Goal: Information Seeking & Learning: Learn about a topic

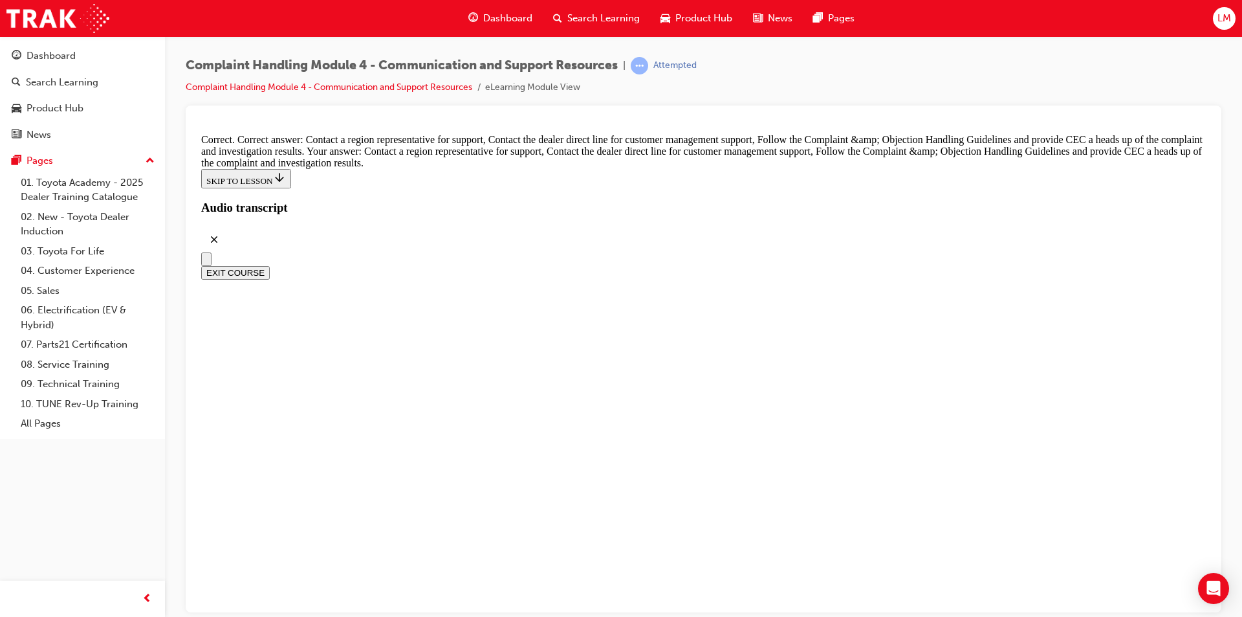
scroll to position [9521, 0]
radio input "true"
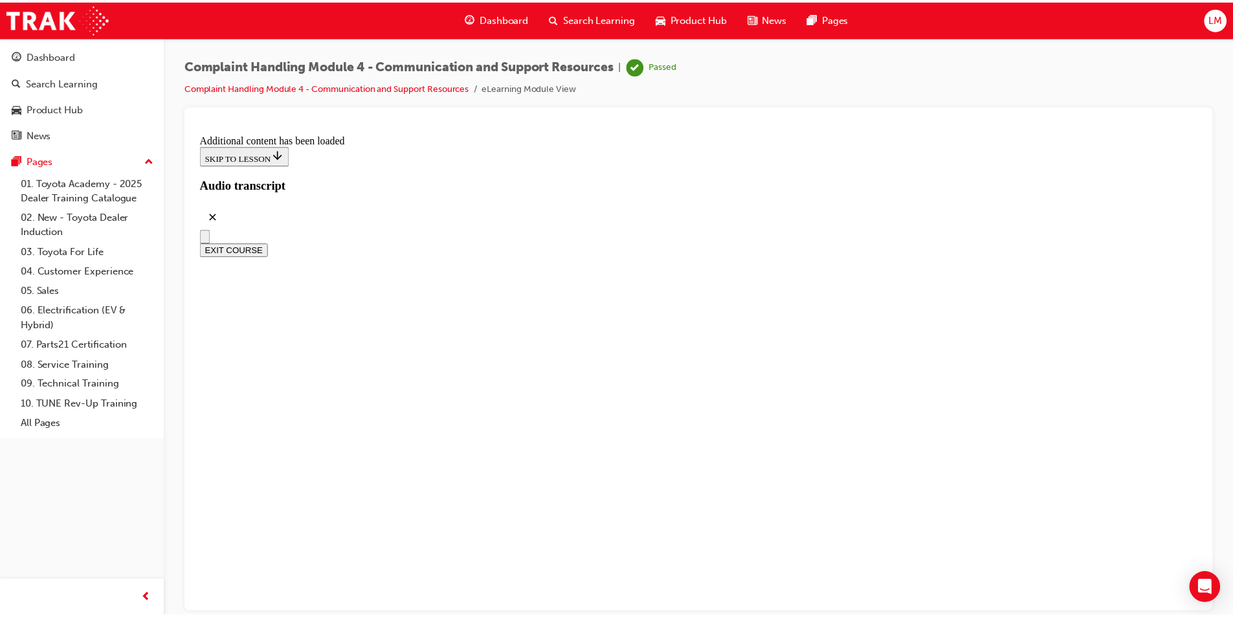
scroll to position [10563, 0]
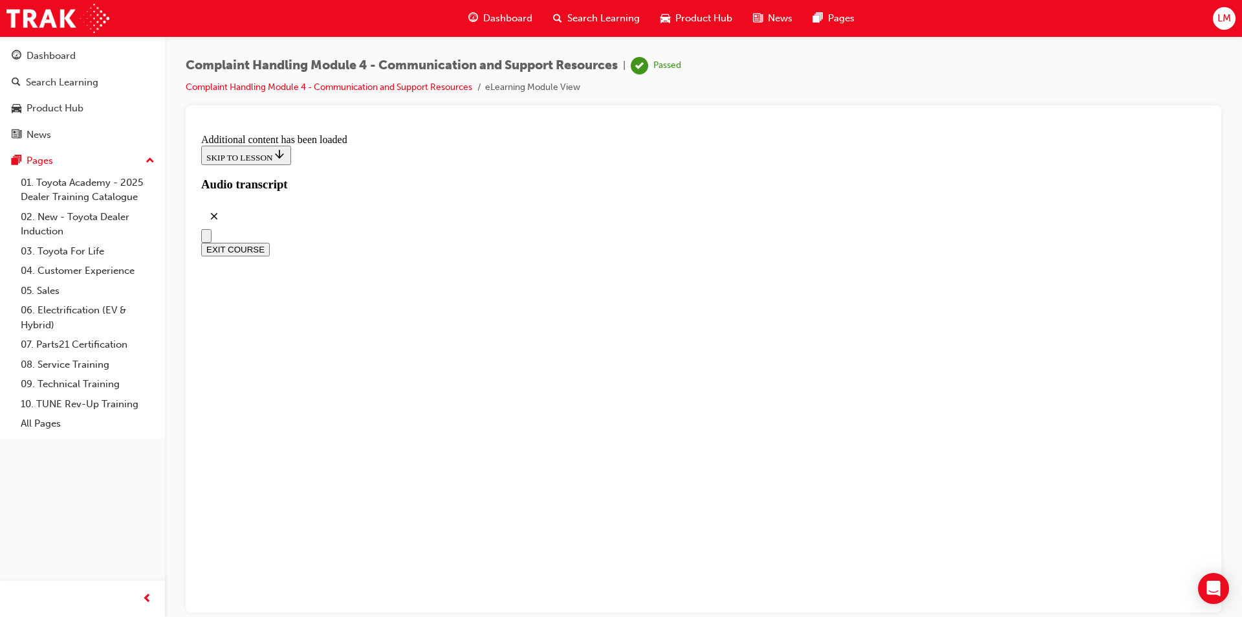
click at [270, 242] on button "EXIT COURSE" at bounding box center [235, 249] width 69 height 14
click at [63, 266] on link "04. Customer Experience" at bounding box center [88, 271] width 144 height 20
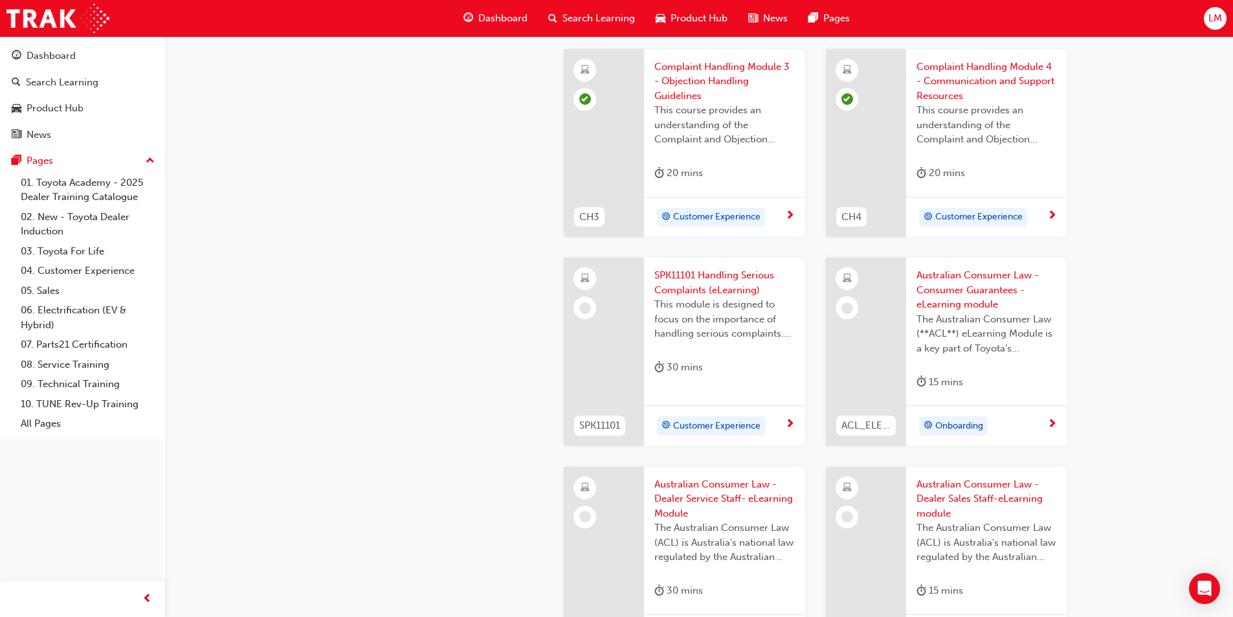
scroll to position [647, 0]
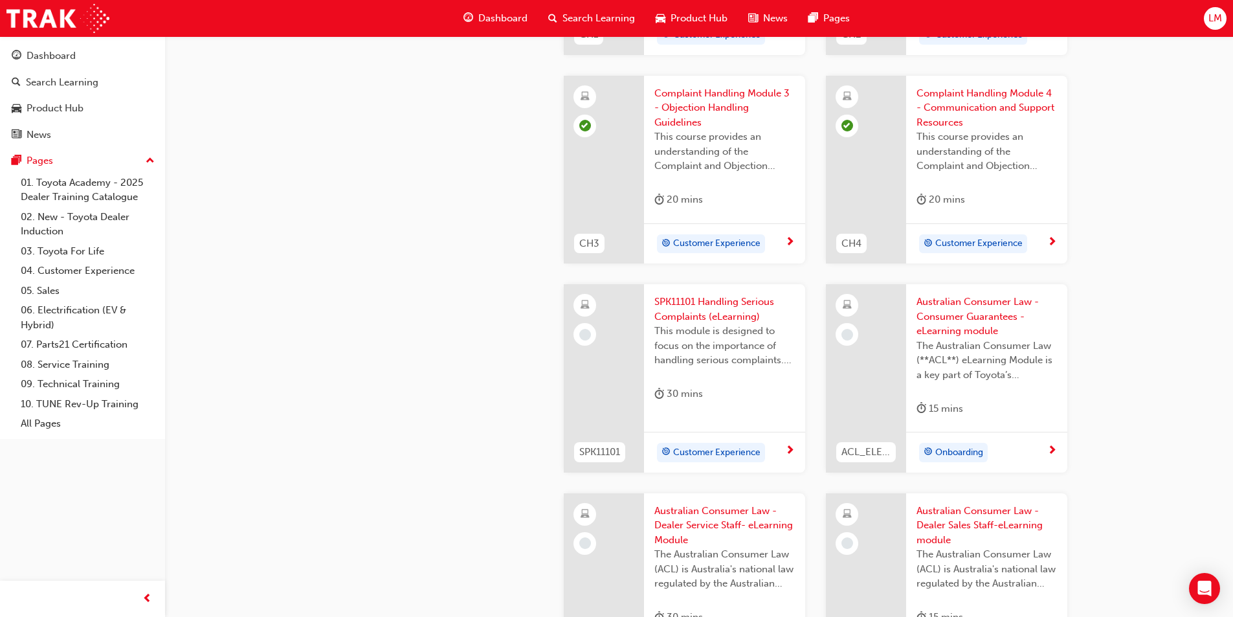
click at [697, 318] on span "SPK11101 Handling Serious Complaints (eLearning)" at bounding box center [724, 308] width 140 height 29
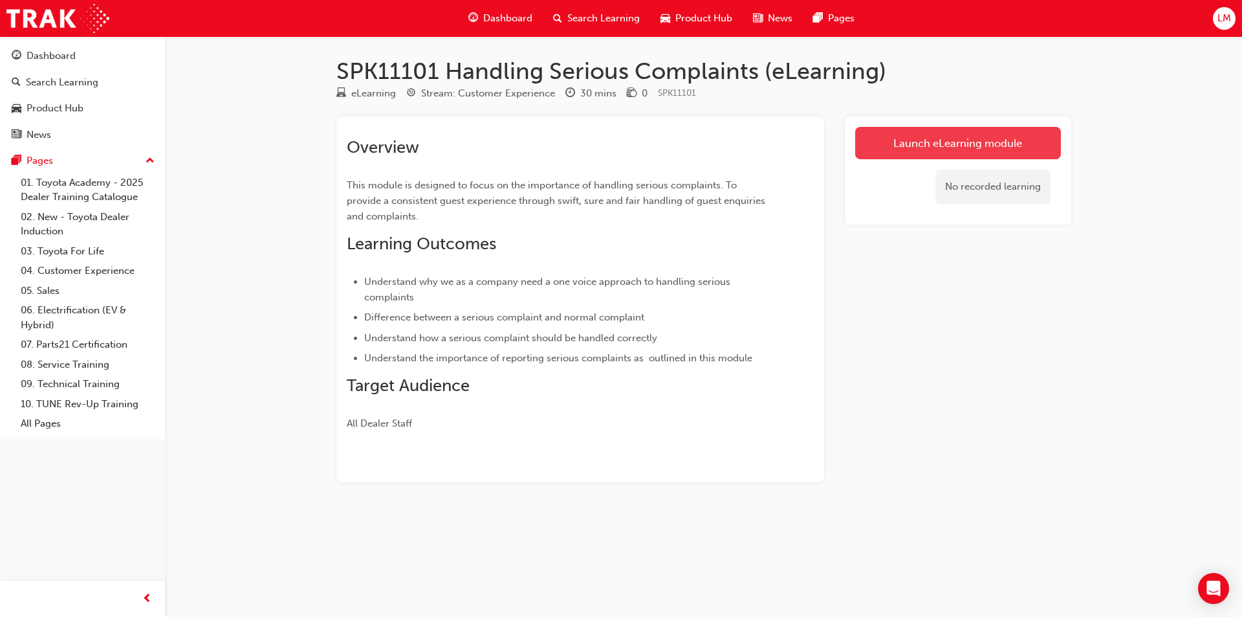
click at [943, 150] on link "Launch eLearning module" at bounding box center [958, 143] width 206 height 32
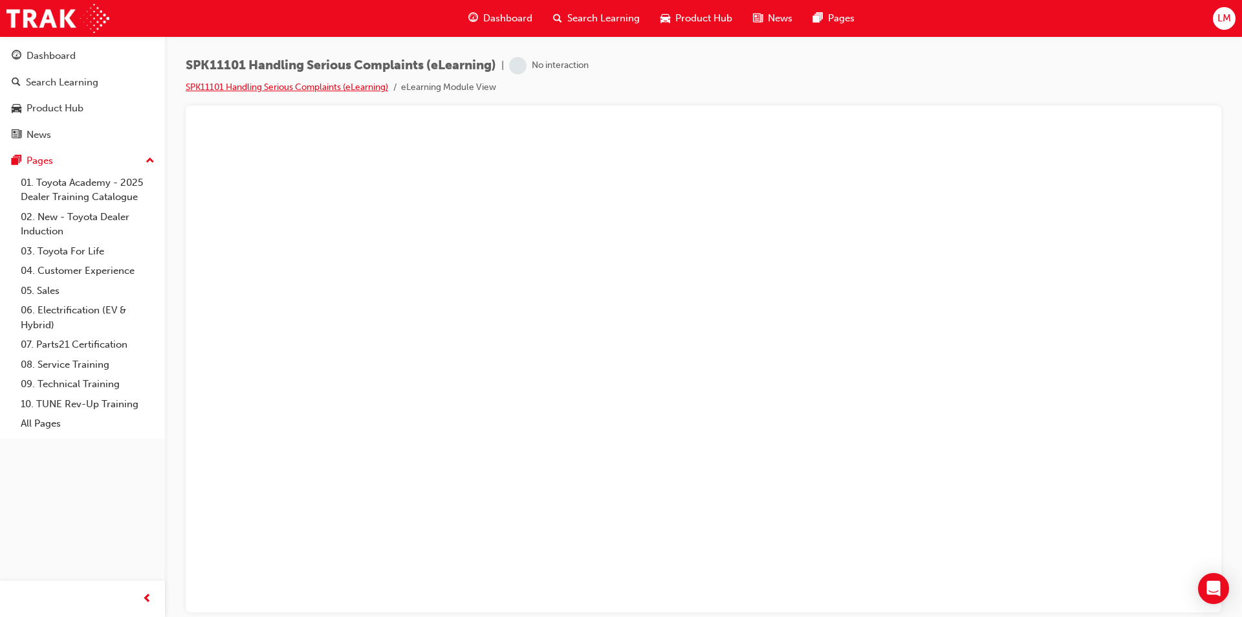
click at [329, 83] on link "SPK11101 Handling Serious Complaints (eLearning)" at bounding box center [287, 87] width 203 height 11
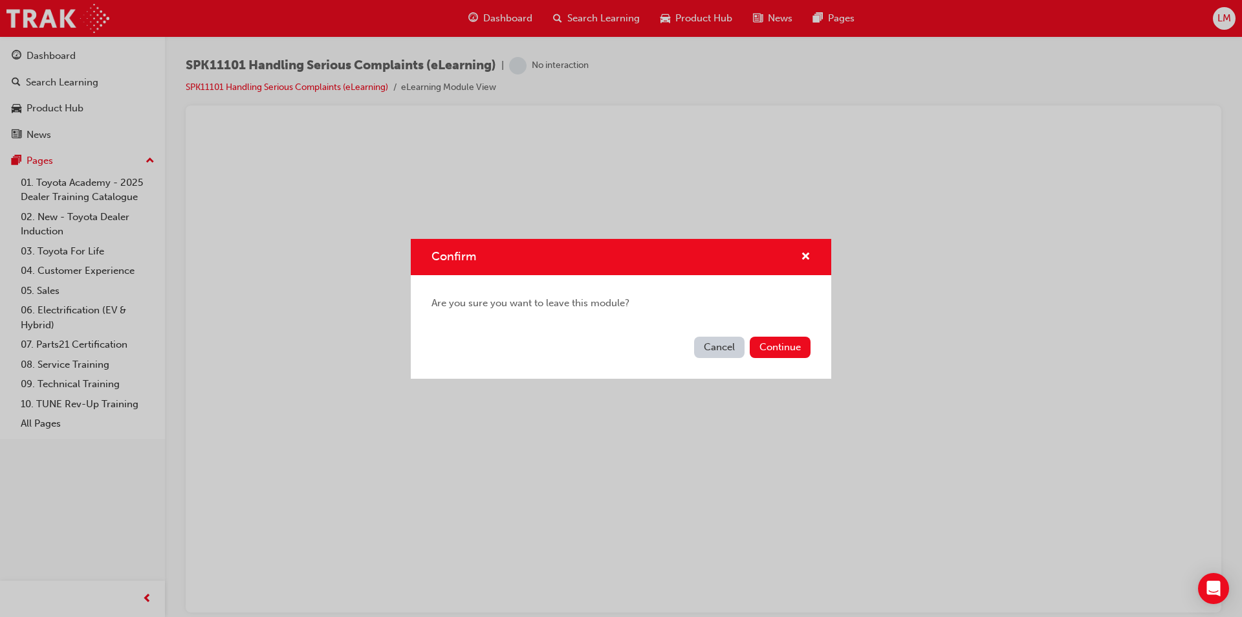
click at [729, 342] on button "Cancel" at bounding box center [719, 346] width 50 height 21
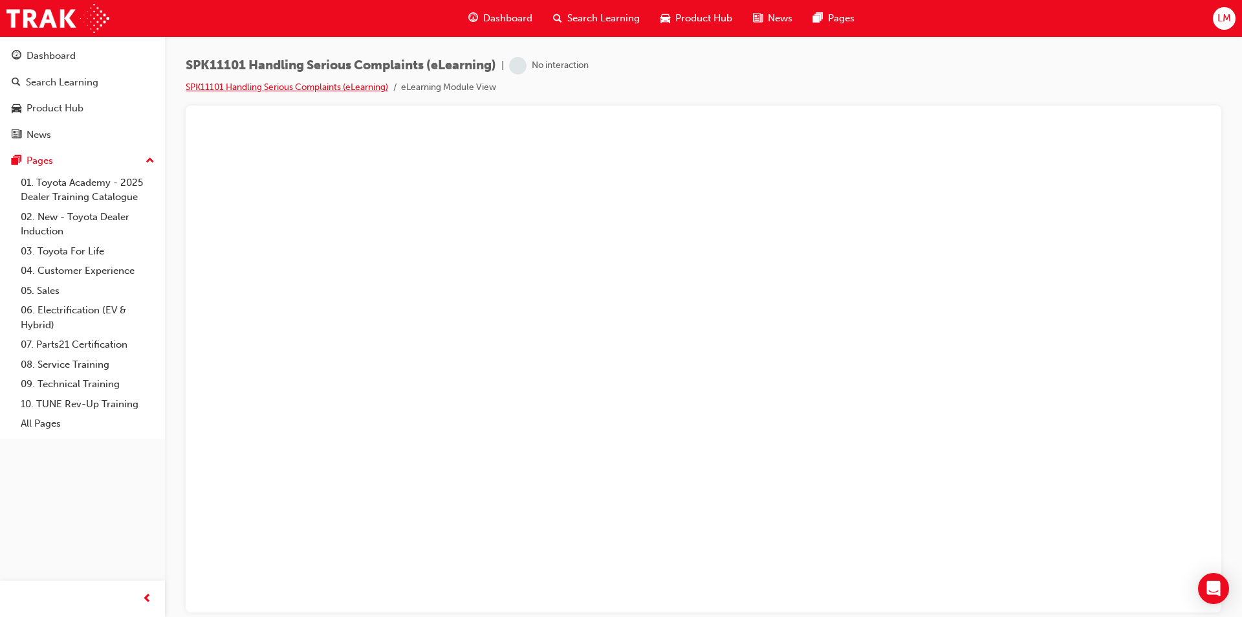
click at [320, 87] on link "SPK11101 Handling Serious Complaints (eLearning)" at bounding box center [287, 87] width 203 height 11
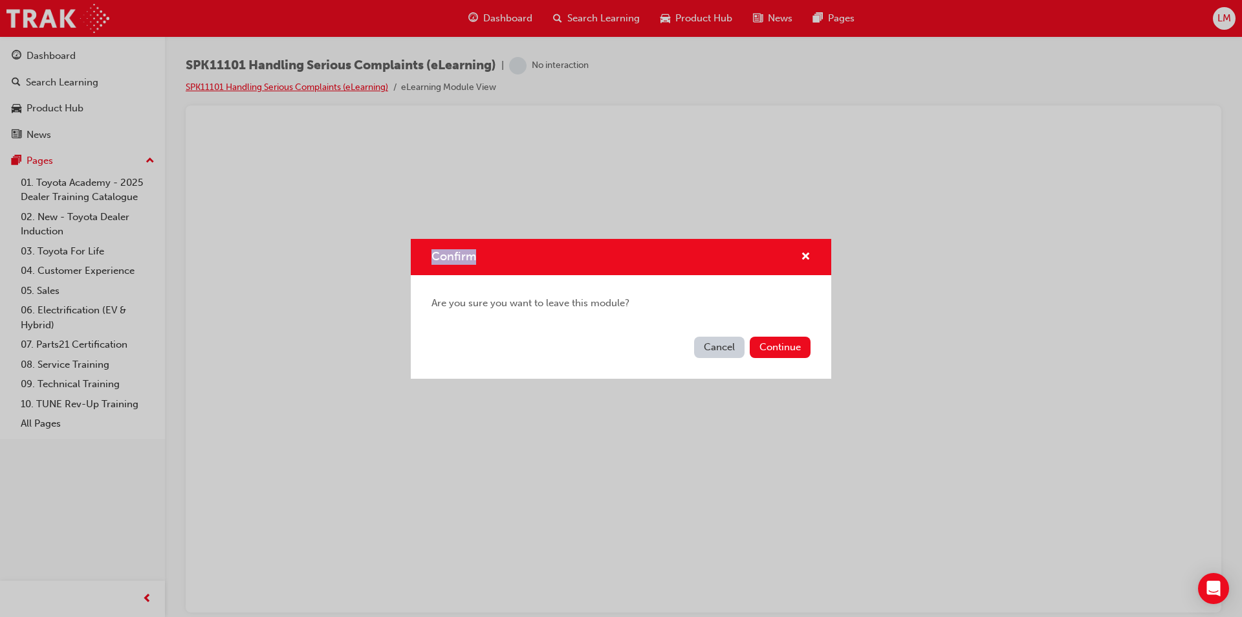
click at [320, 87] on div "Confirm Are you sure you want to leave this module? Cancel Continue" at bounding box center [621, 308] width 1242 height 617
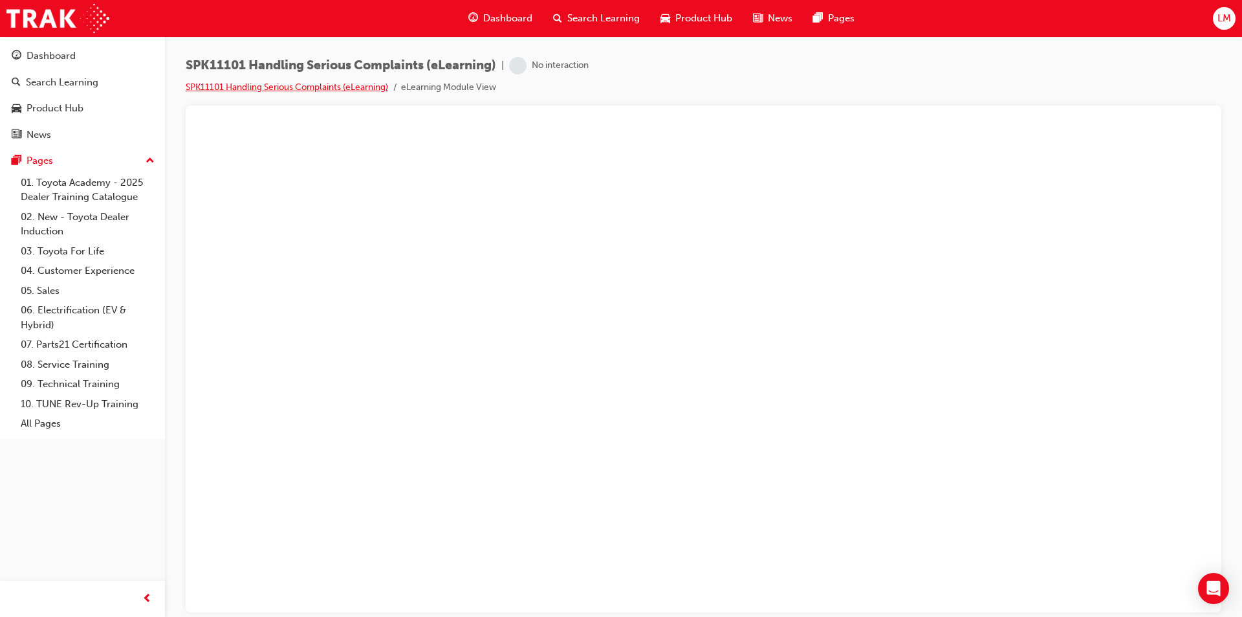
click at [320, 87] on link "SPK11101 Handling Serious Complaints (eLearning)" at bounding box center [287, 87] width 203 height 11
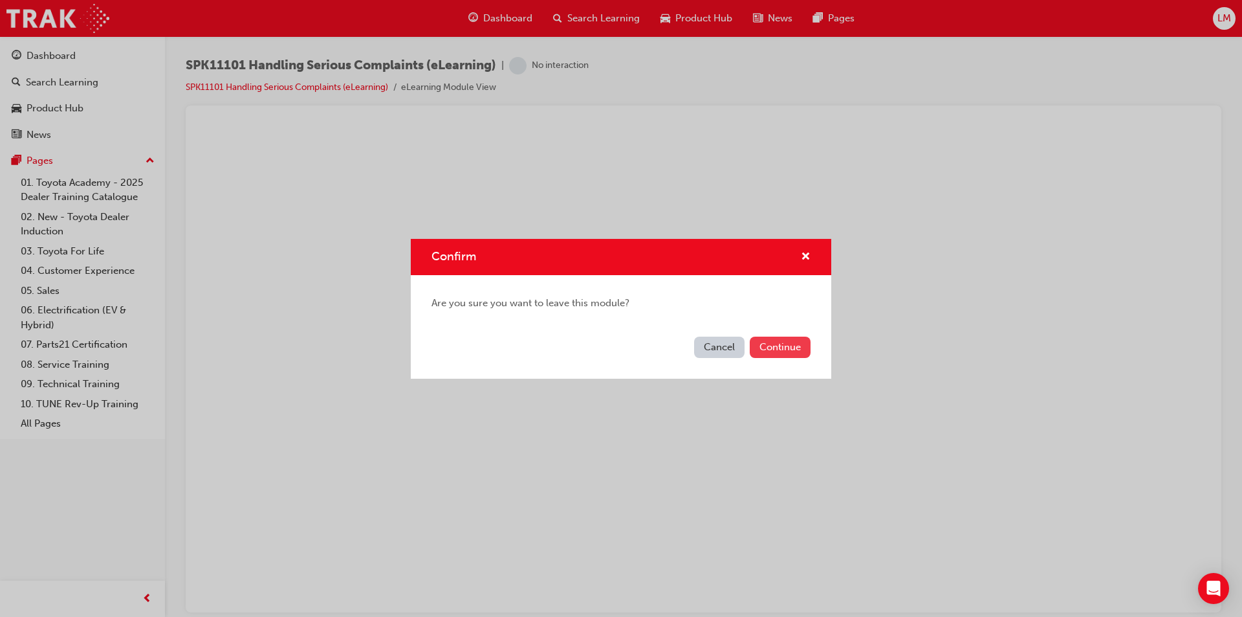
click at [777, 350] on button "Continue" at bounding box center [780, 346] width 61 height 21
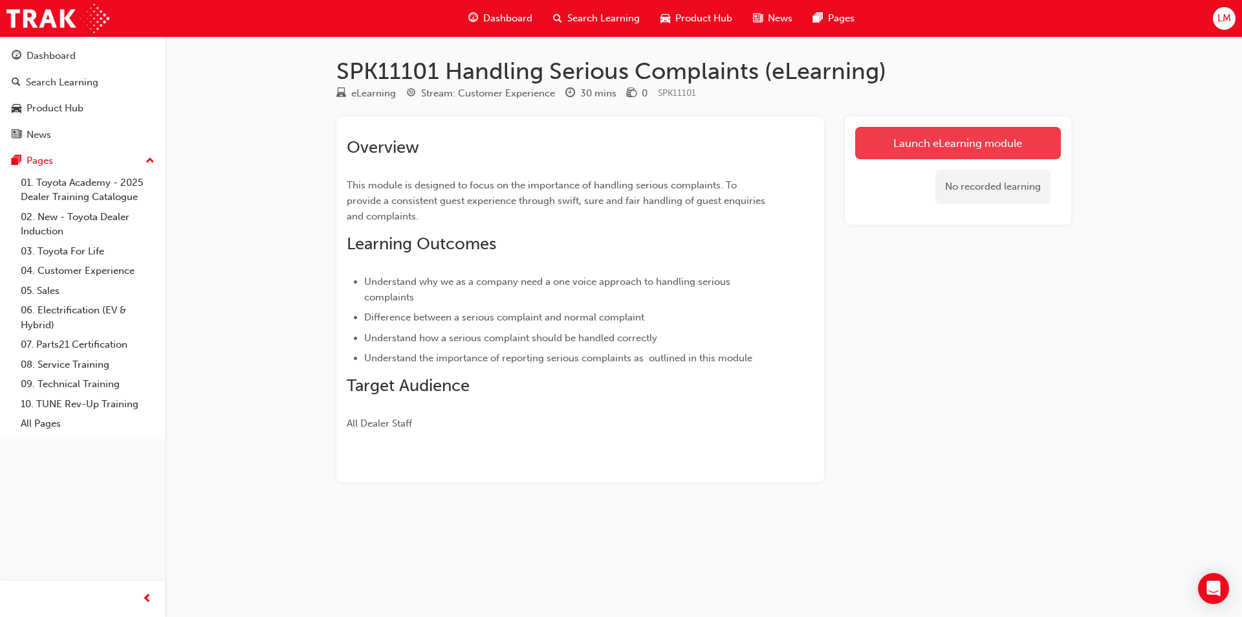
click at [931, 146] on link "Launch eLearning module" at bounding box center [958, 143] width 206 height 32
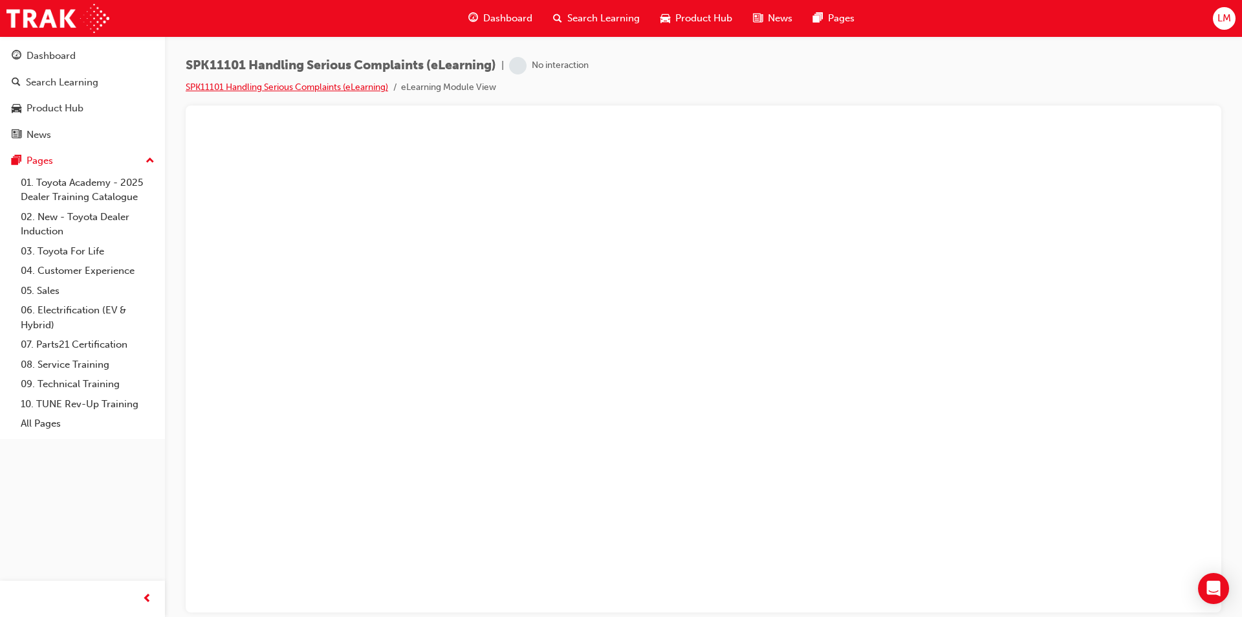
click at [280, 83] on link "SPK11101 Handling Serious Complaints (eLearning)" at bounding box center [287, 87] width 203 height 11
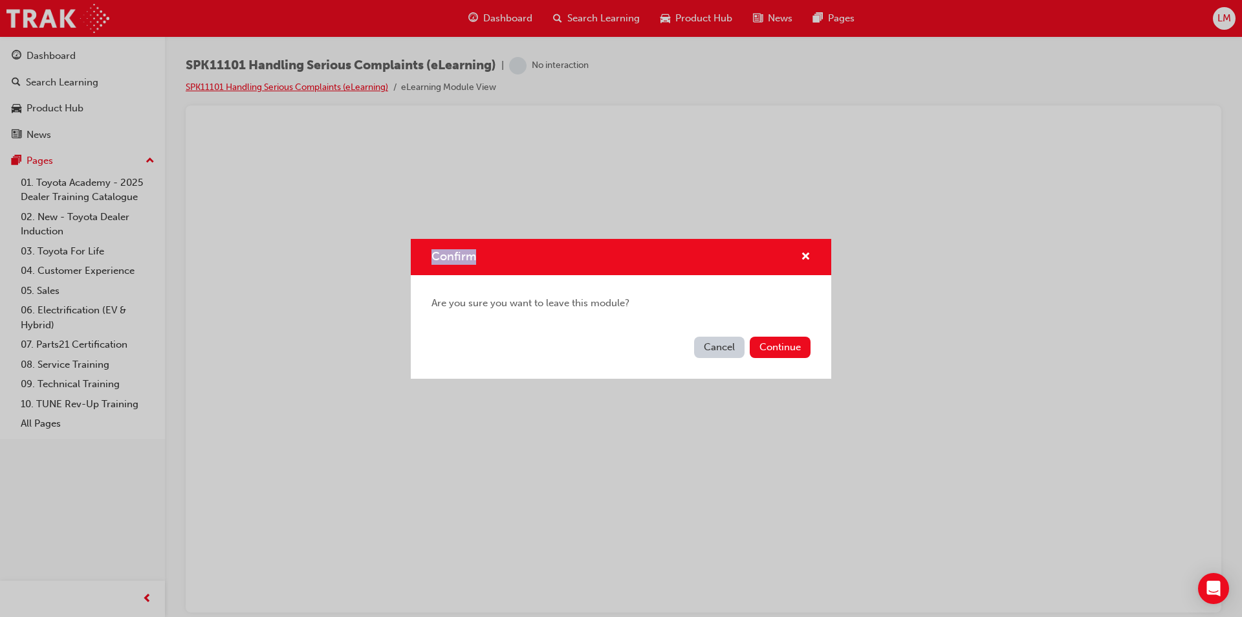
click at [280, 83] on div "Confirm Are you sure you want to leave this module? Cancel Continue" at bounding box center [621, 308] width 1242 height 617
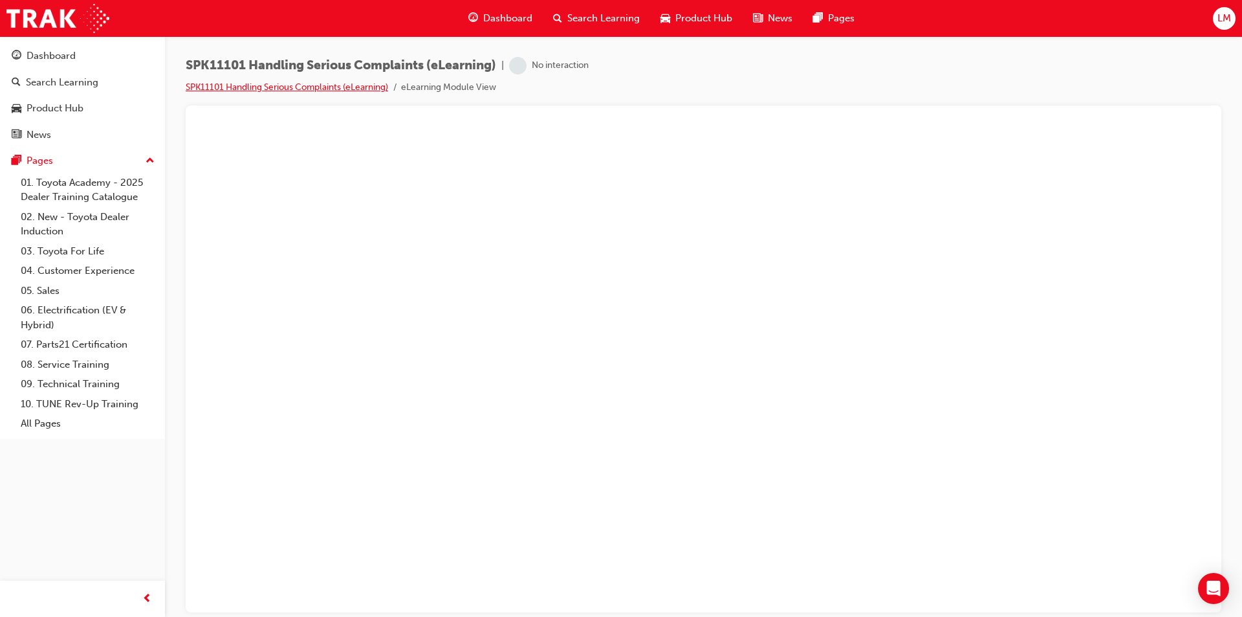
click at [262, 87] on link "SPK11101 Handling Serious Complaints (eLearning)" at bounding box center [287, 87] width 203 height 11
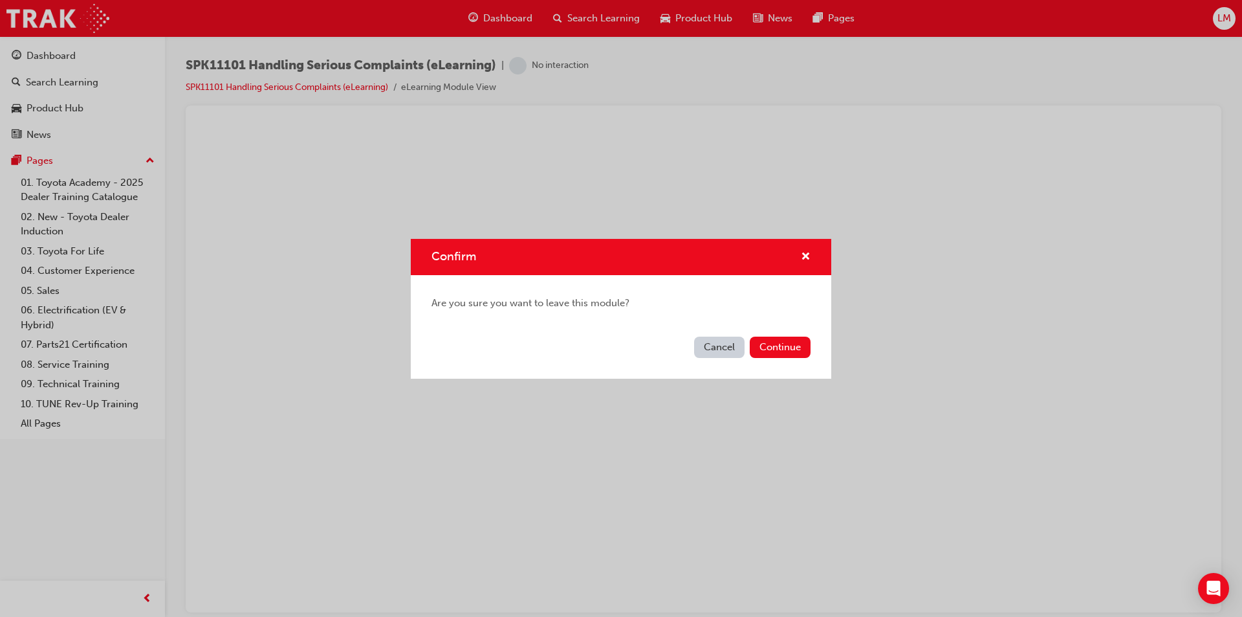
click at [727, 347] on button "Cancel" at bounding box center [719, 346] width 50 height 21
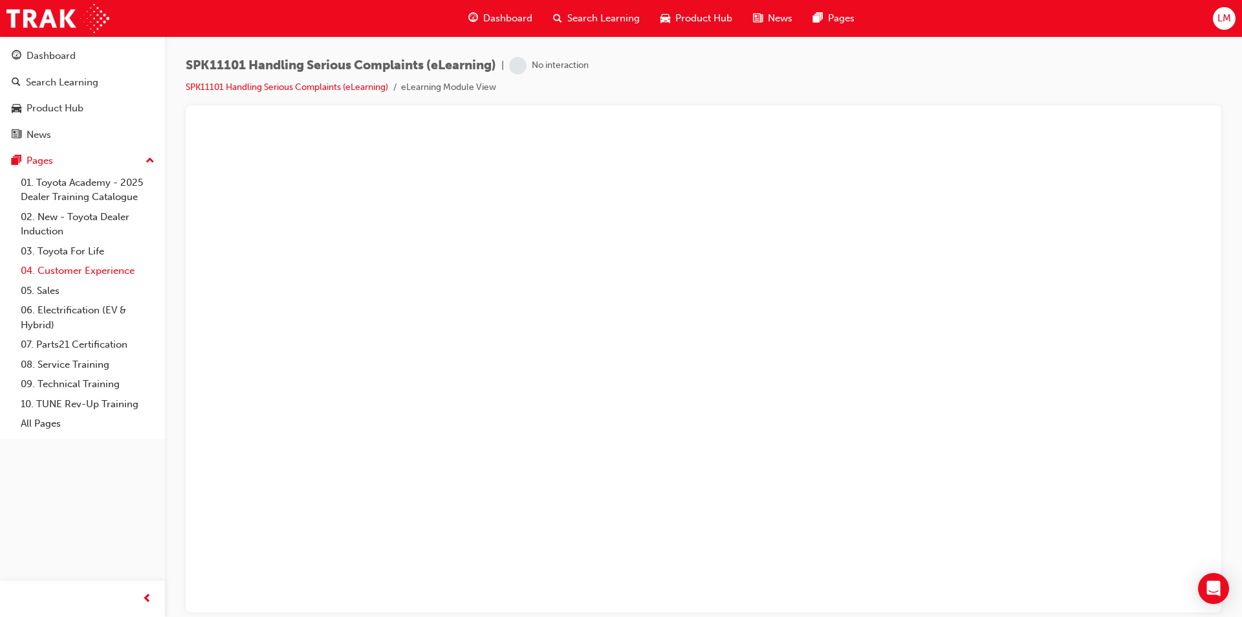
click at [87, 272] on link "04. Customer Experience" at bounding box center [88, 271] width 144 height 20
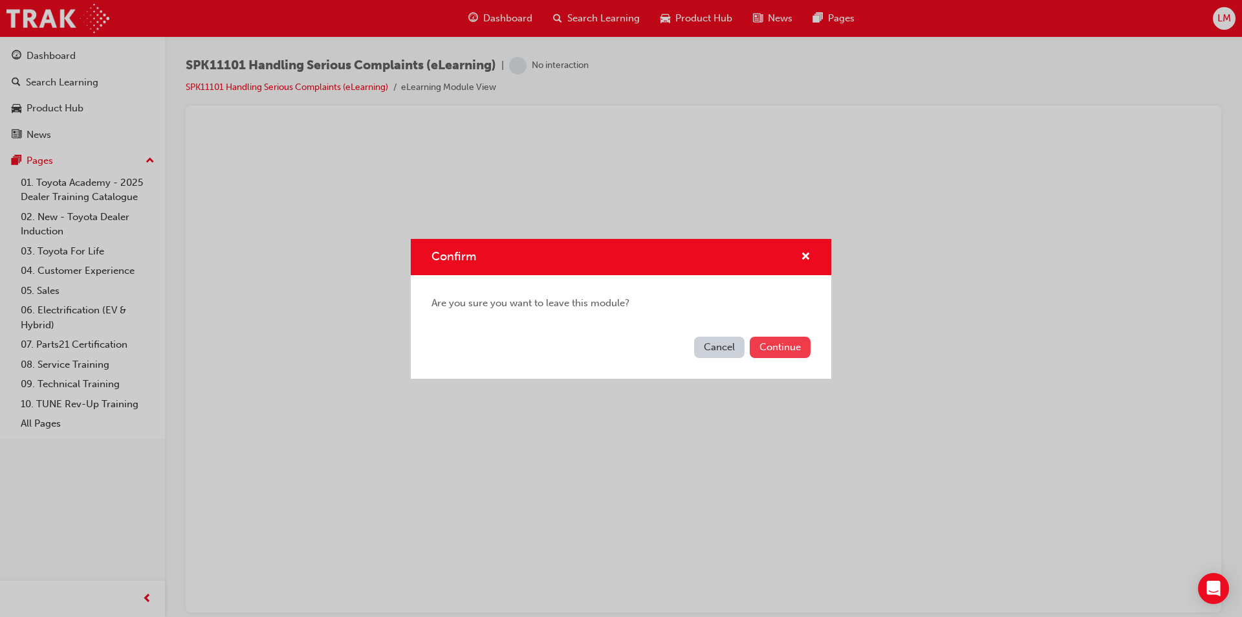
click at [764, 344] on button "Continue" at bounding box center [780, 346] width 61 height 21
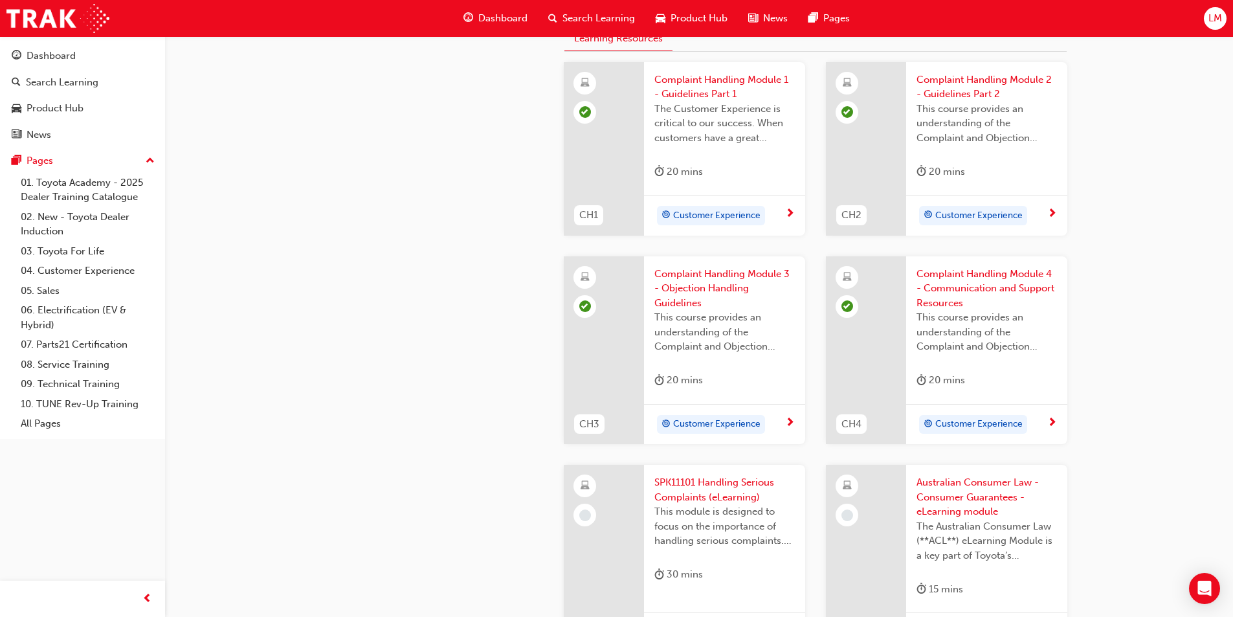
scroll to position [582, 0]
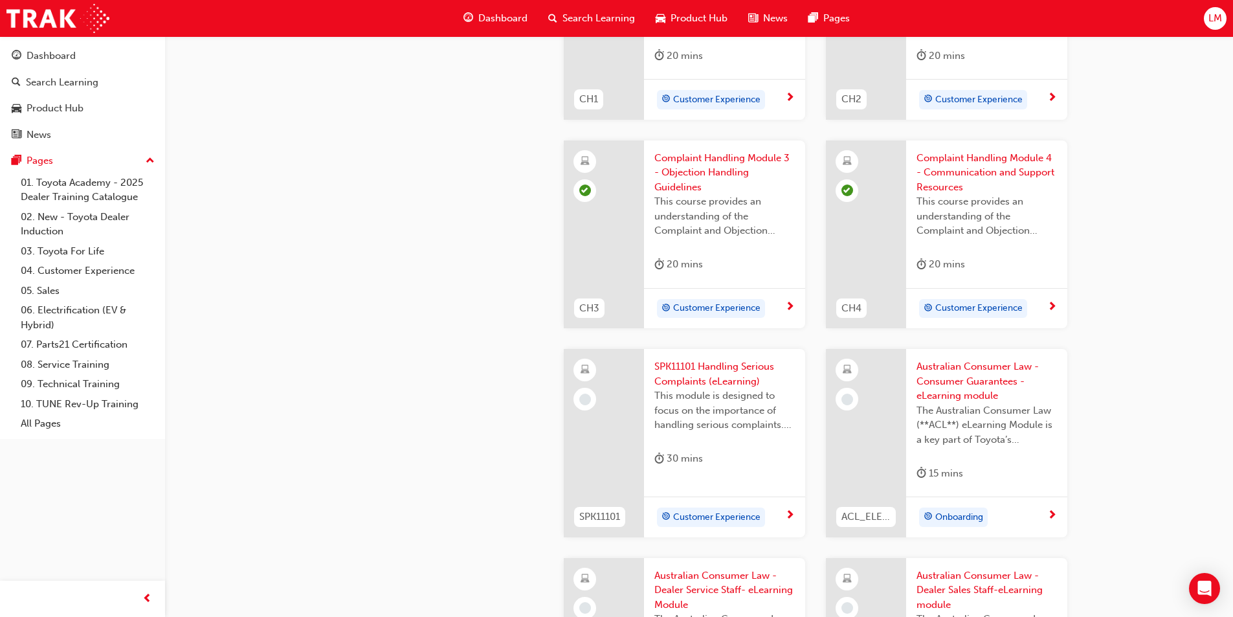
click at [742, 513] on span "Customer Experience" at bounding box center [716, 517] width 87 height 15
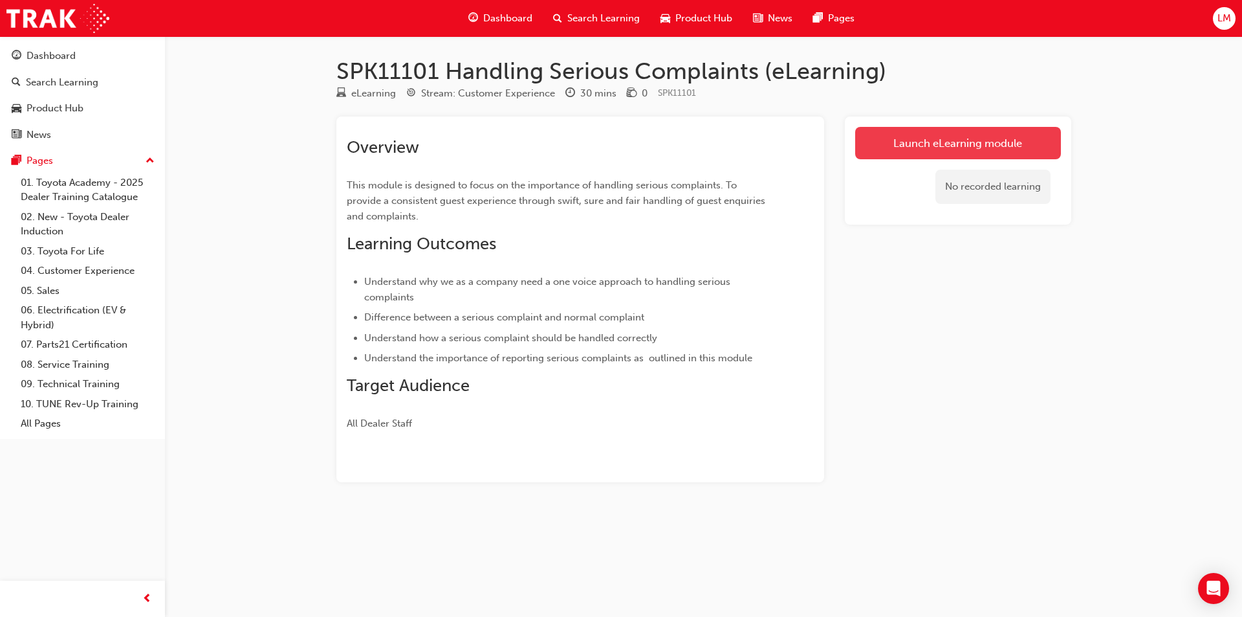
click at [952, 142] on link "Launch eLearning module" at bounding box center [958, 143] width 206 height 32
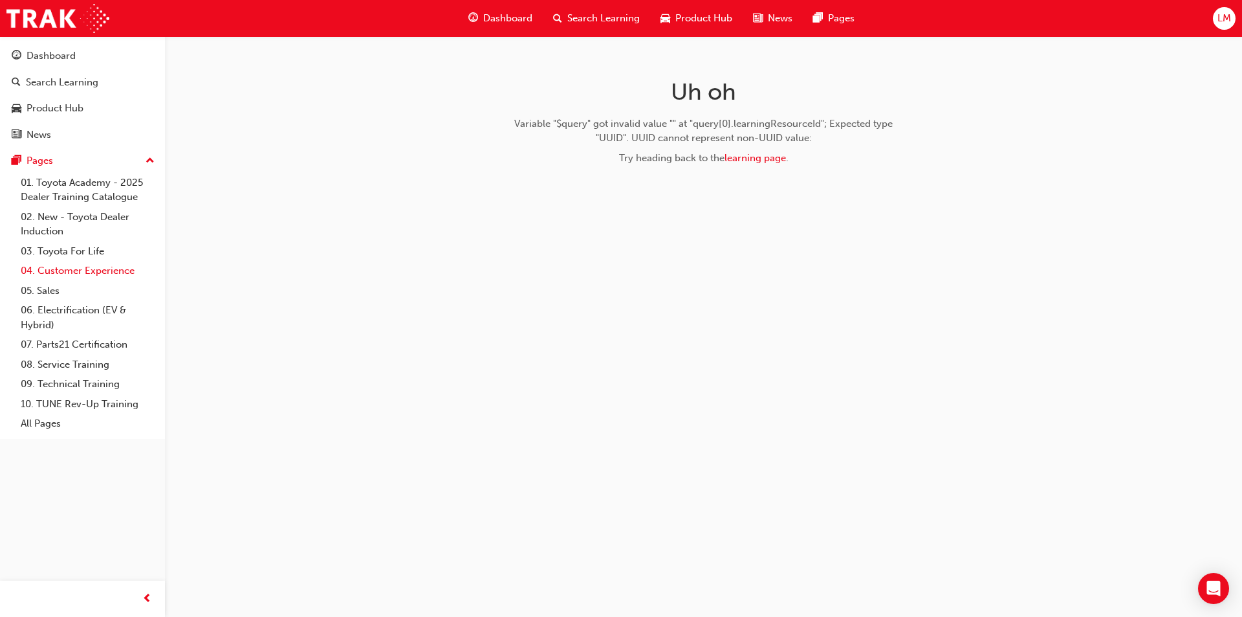
click at [127, 276] on link "04. Customer Experience" at bounding box center [88, 271] width 144 height 20
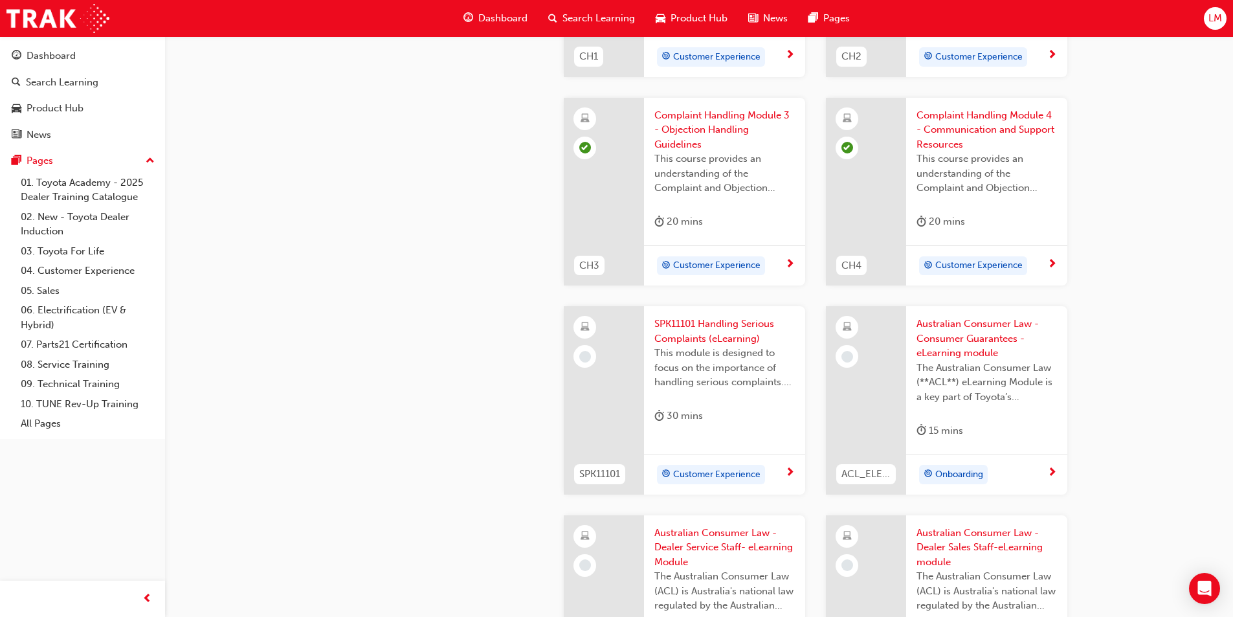
scroll to position [647, 0]
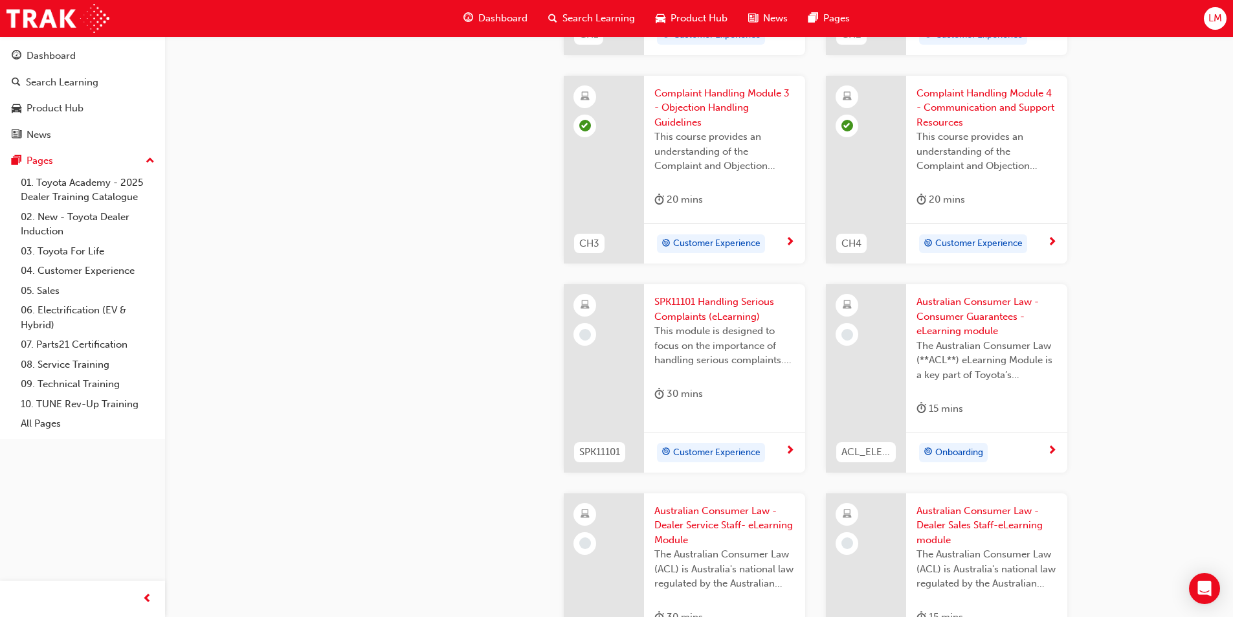
click at [691, 316] on span "SPK11101 Handling Serious Complaints (eLearning)" at bounding box center [724, 308] width 140 height 29
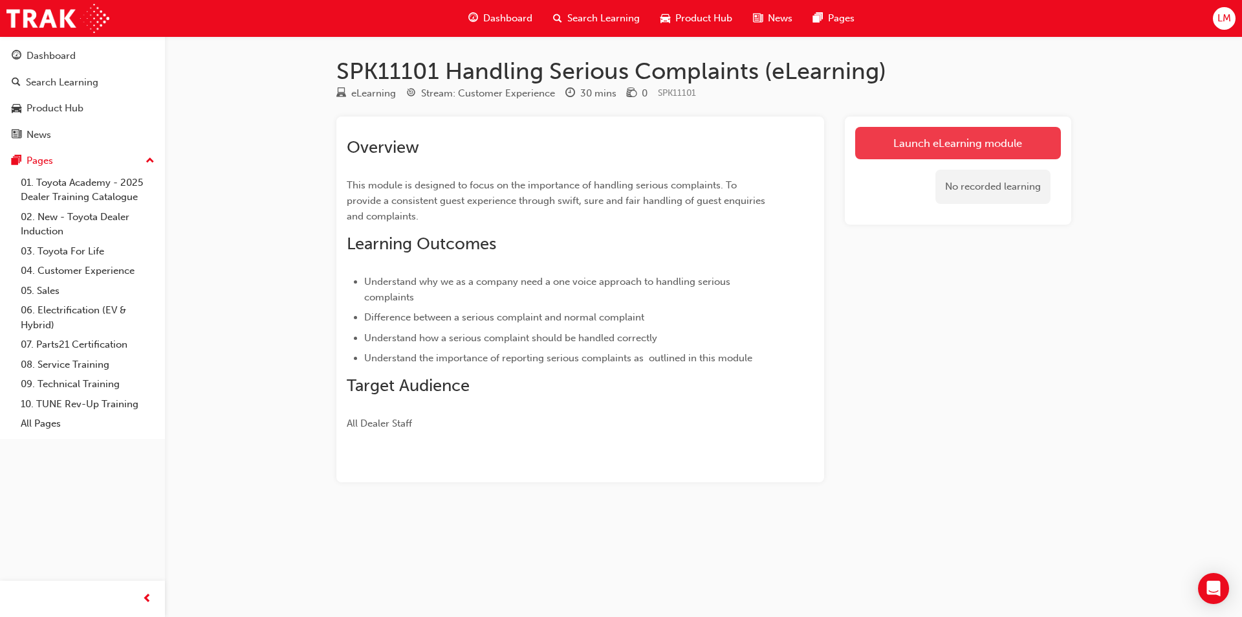
click at [934, 143] on link "Launch eLearning module" at bounding box center [958, 143] width 206 height 32
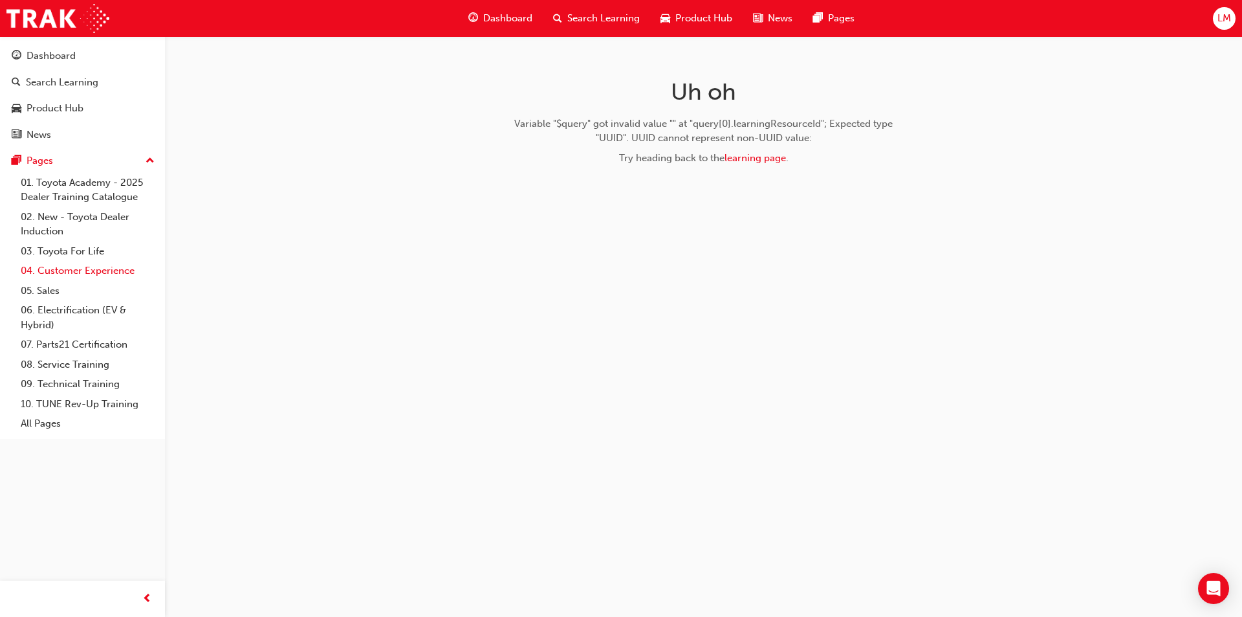
click at [96, 274] on link "04. Customer Experience" at bounding box center [88, 271] width 144 height 20
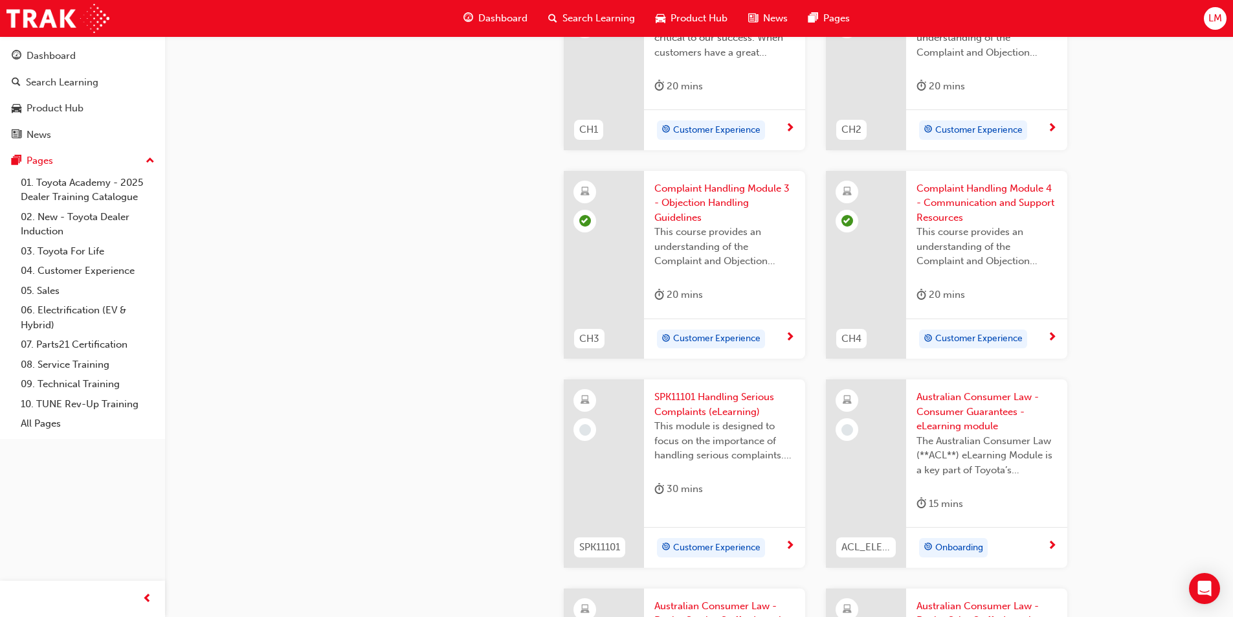
scroll to position [647, 0]
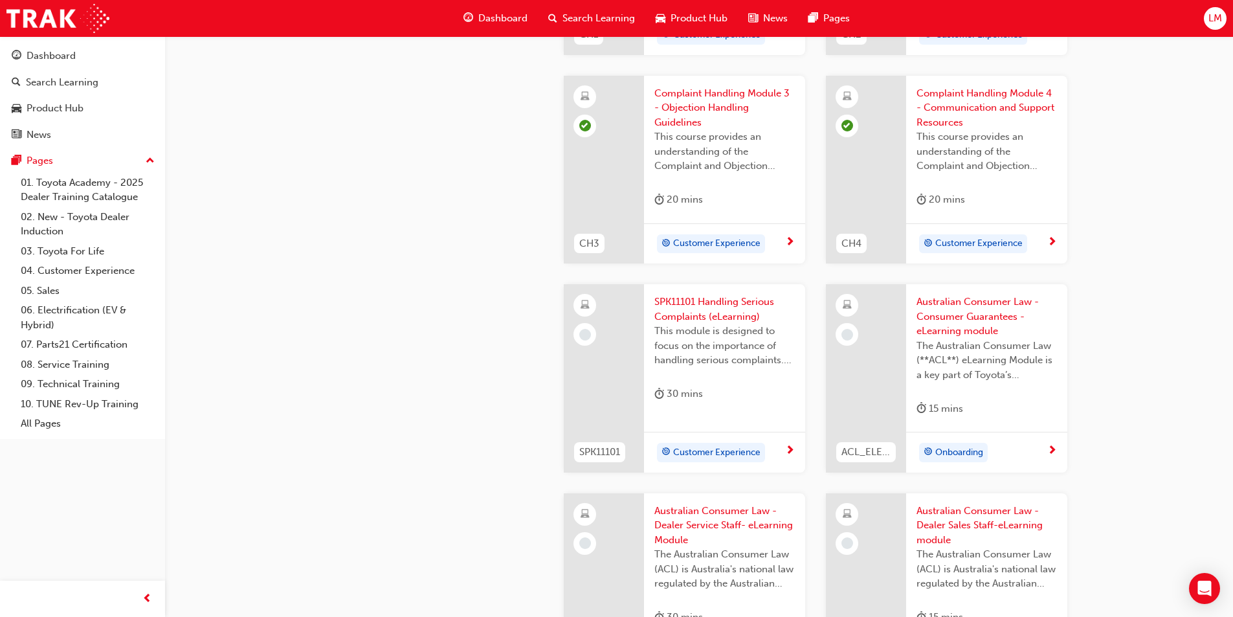
click at [968, 316] on span "Australian Consumer Law - Consumer Guarantees - eLearning module" at bounding box center [986, 316] width 140 height 44
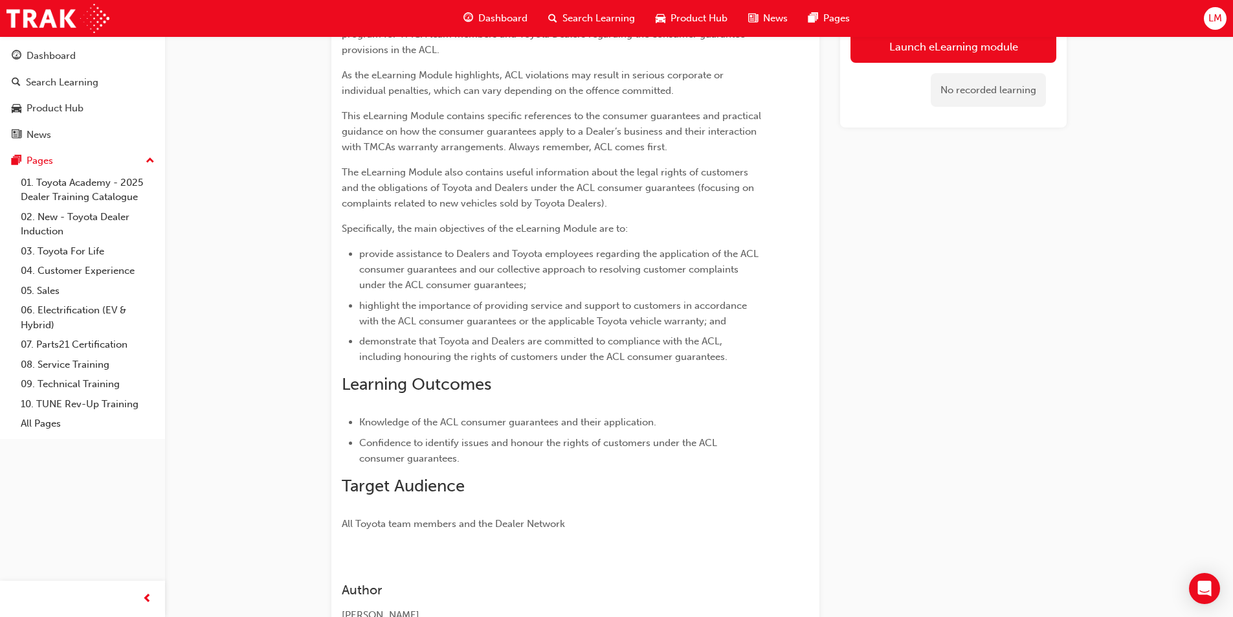
scroll to position [165, 0]
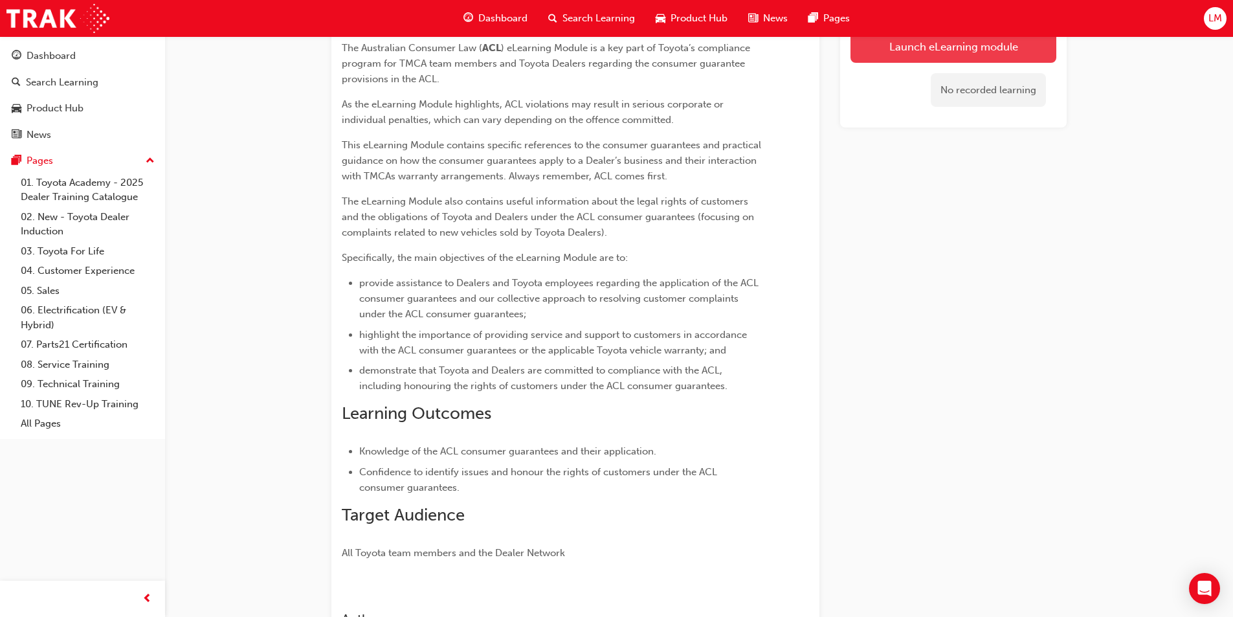
click at [933, 48] on link "Launch eLearning module" at bounding box center [953, 46] width 206 height 32
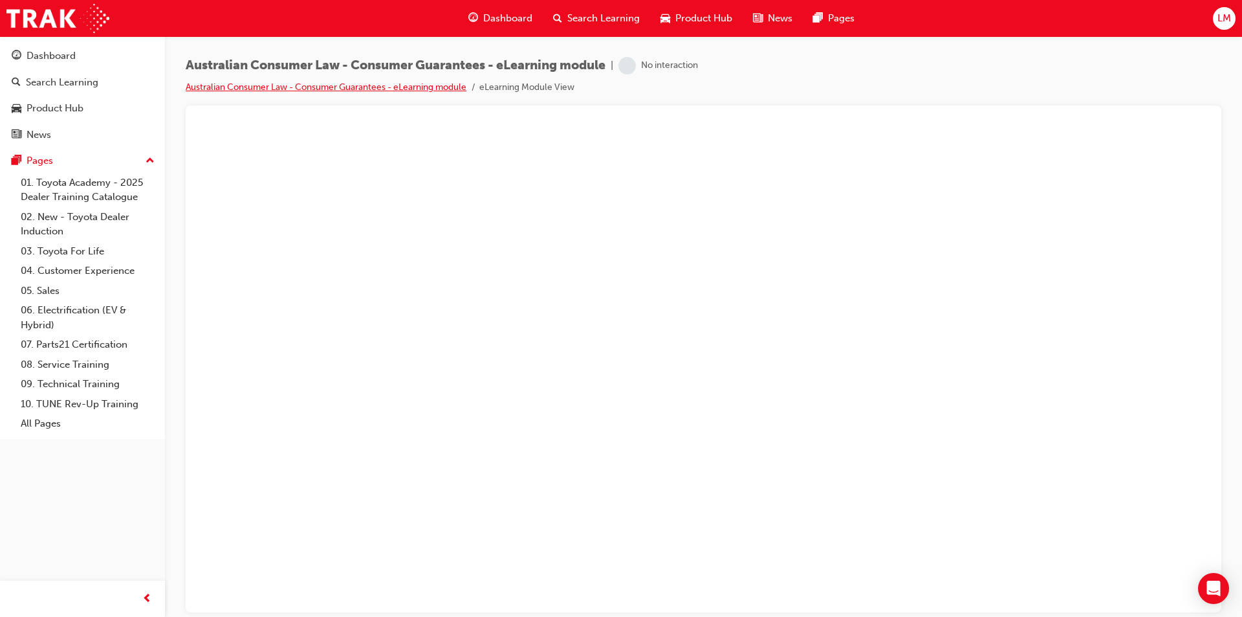
click at [306, 83] on link "Australian Consumer Law - Consumer Guarantees - eLearning module" at bounding box center [326, 87] width 281 height 11
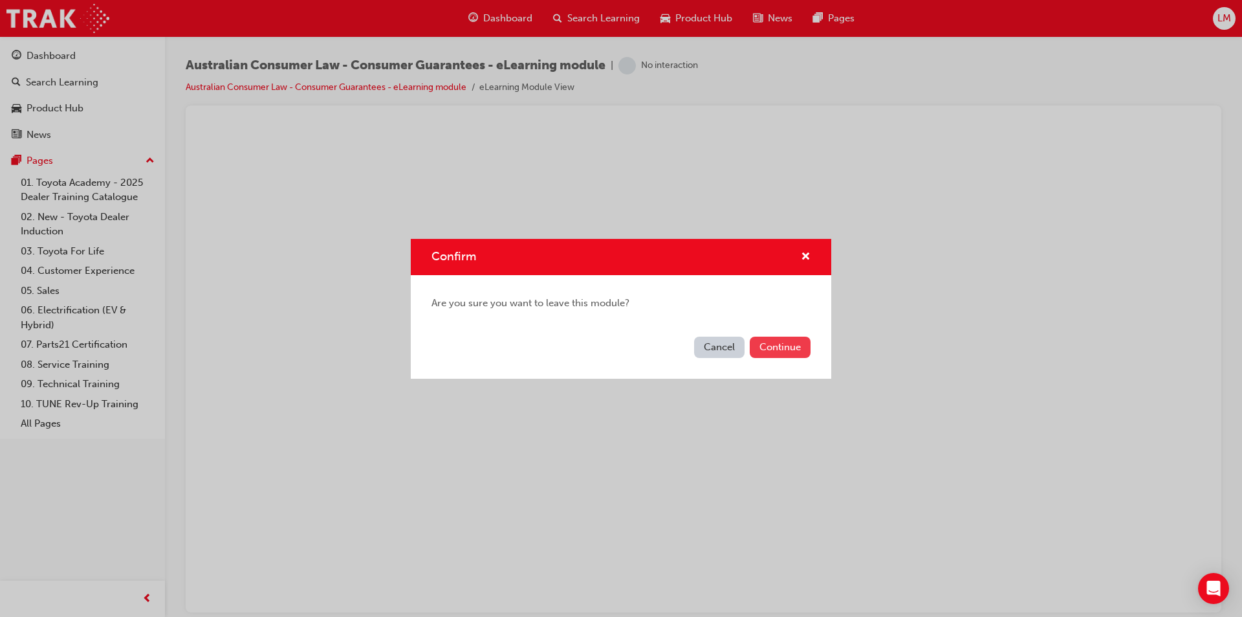
click at [775, 347] on button "Continue" at bounding box center [780, 346] width 61 height 21
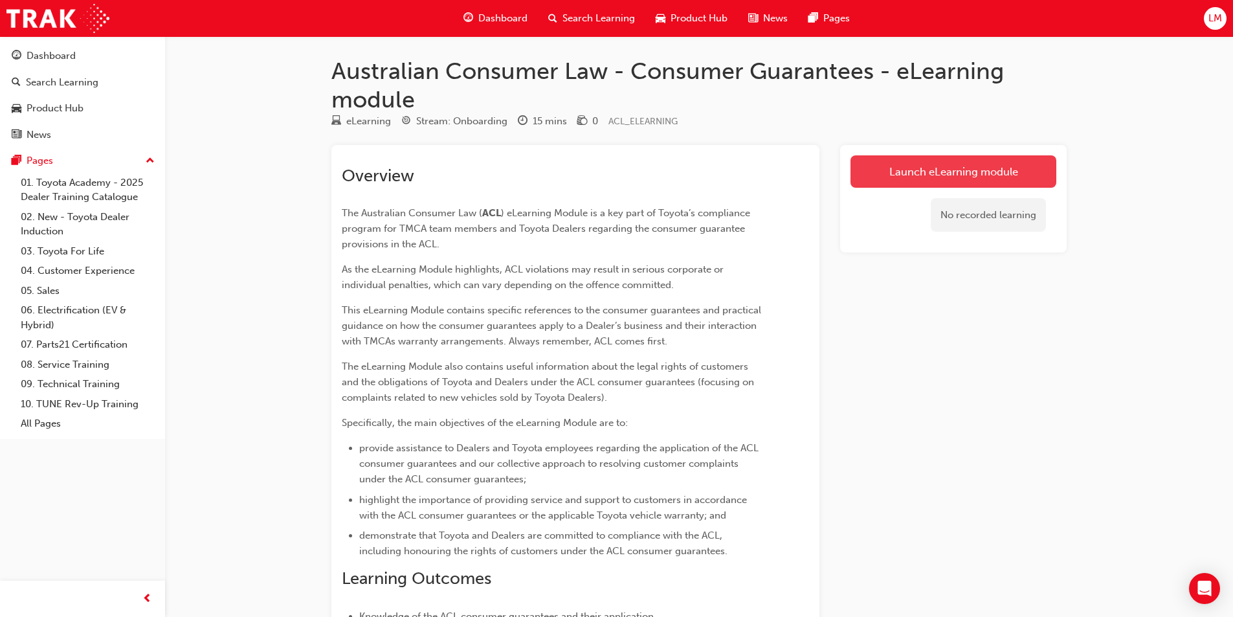
click at [920, 164] on link "Launch eLearning module" at bounding box center [953, 171] width 206 height 32
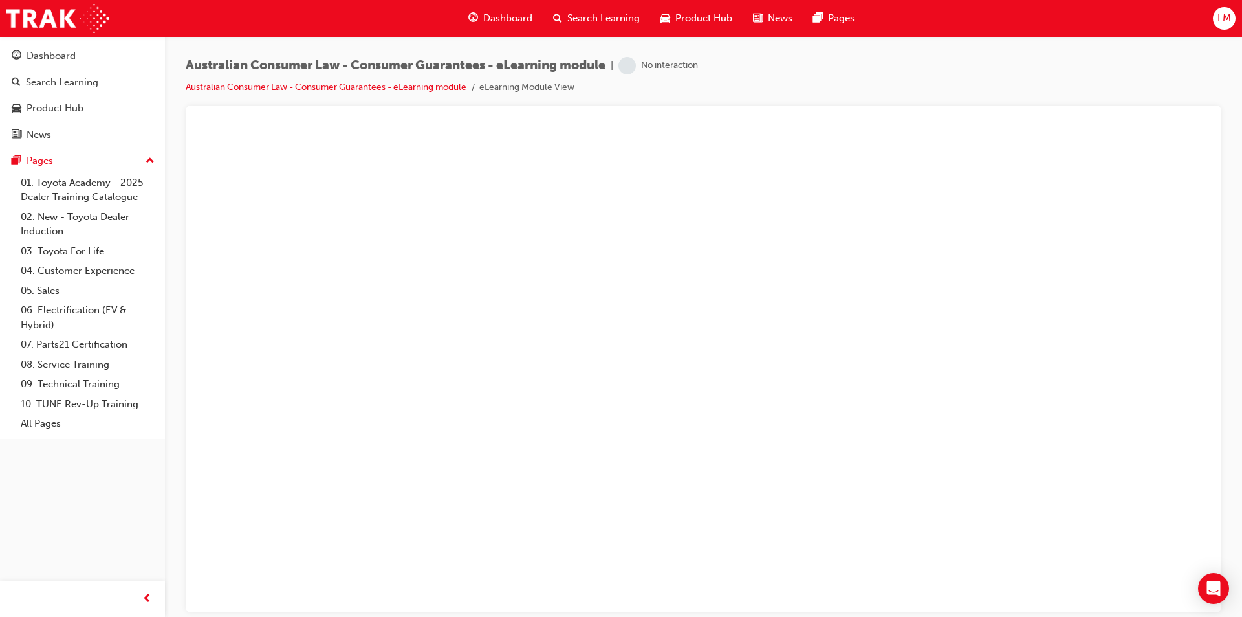
click at [330, 87] on link "Australian Consumer Law - Consumer Guarantees - eLearning module" at bounding box center [326, 87] width 281 height 11
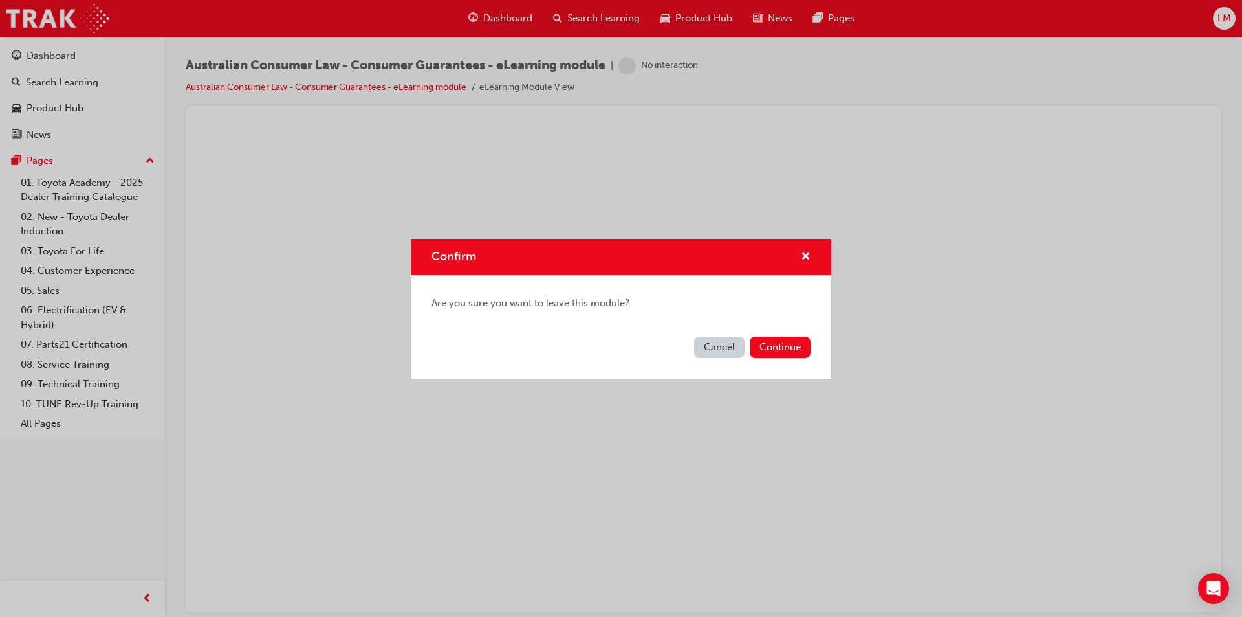
click at [708, 347] on button "Cancel" at bounding box center [719, 346] width 50 height 21
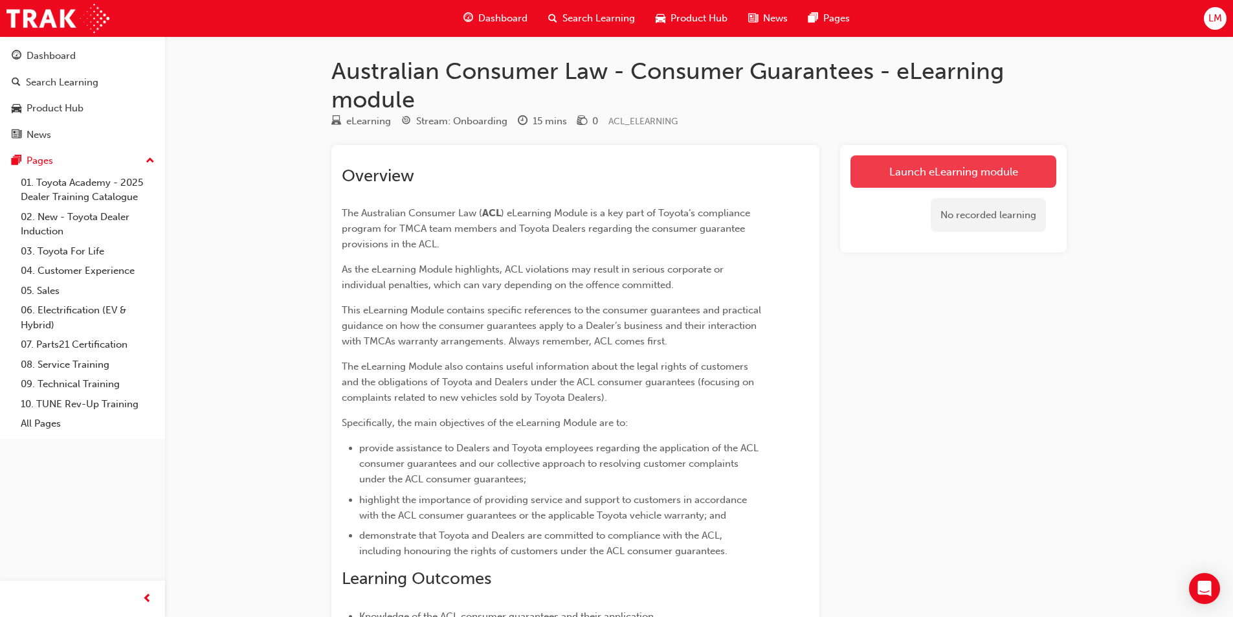
click at [935, 156] on link "Launch eLearning module" at bounding box center [953, 171] width 206 height 32
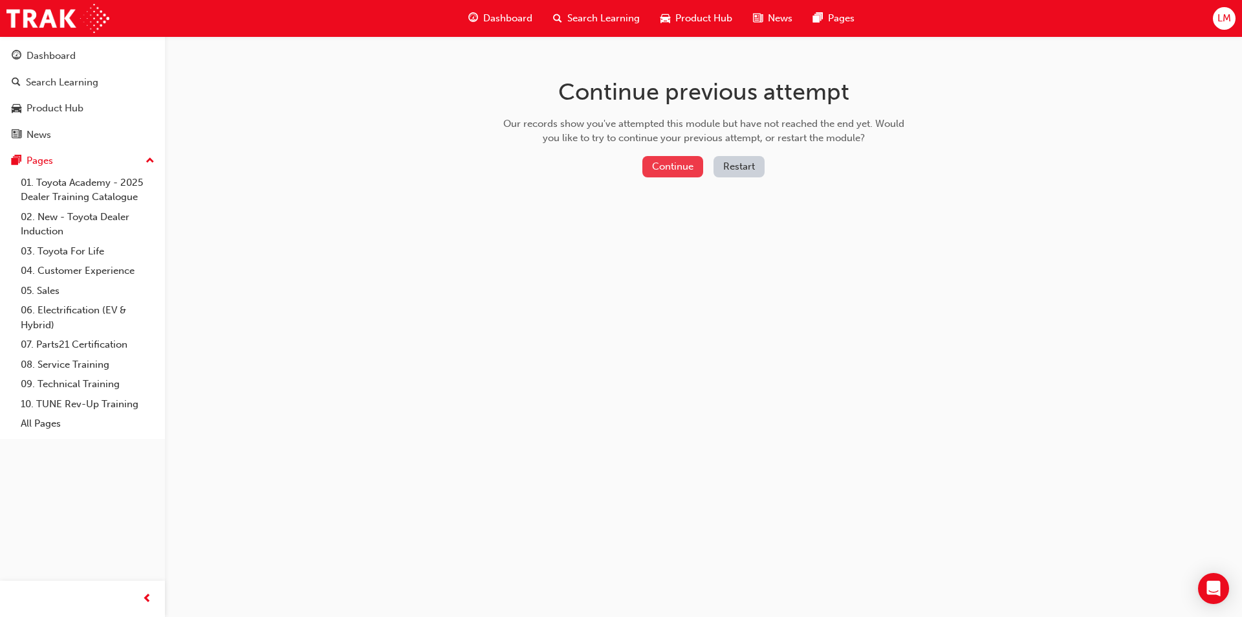
click at [674, 167] on button "Continue" at bounding box center [673, 166] width 61 height 21
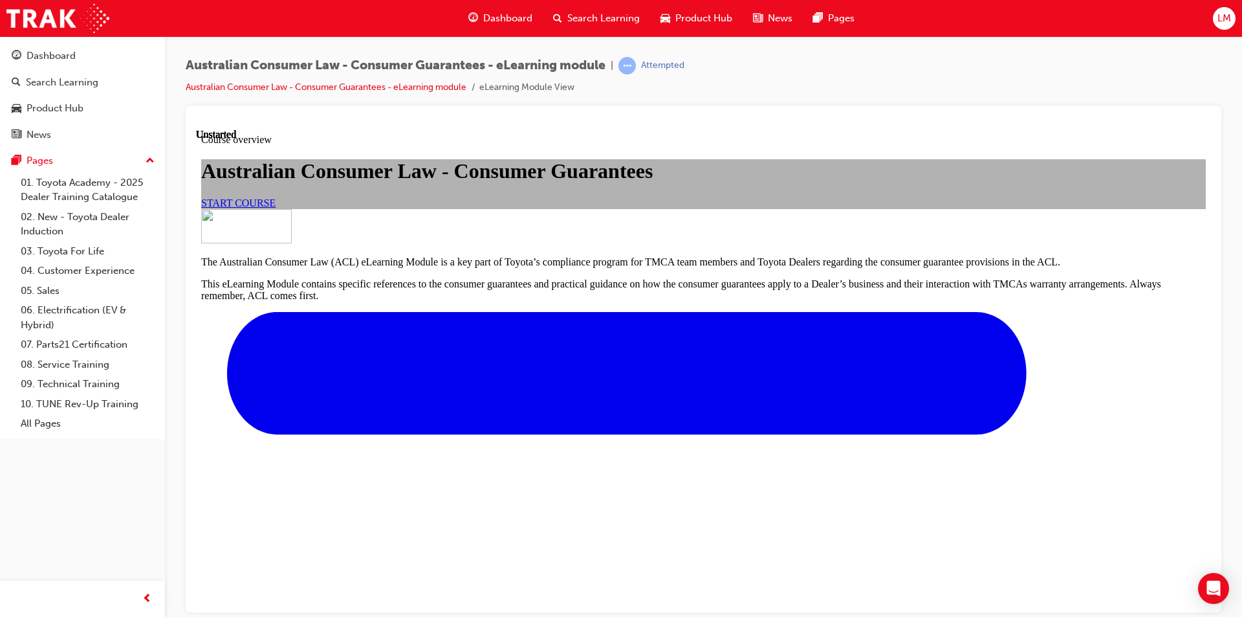
click at [276, 208] on span "START COURSE" at bounding box center [238, 202] width 74 height 11
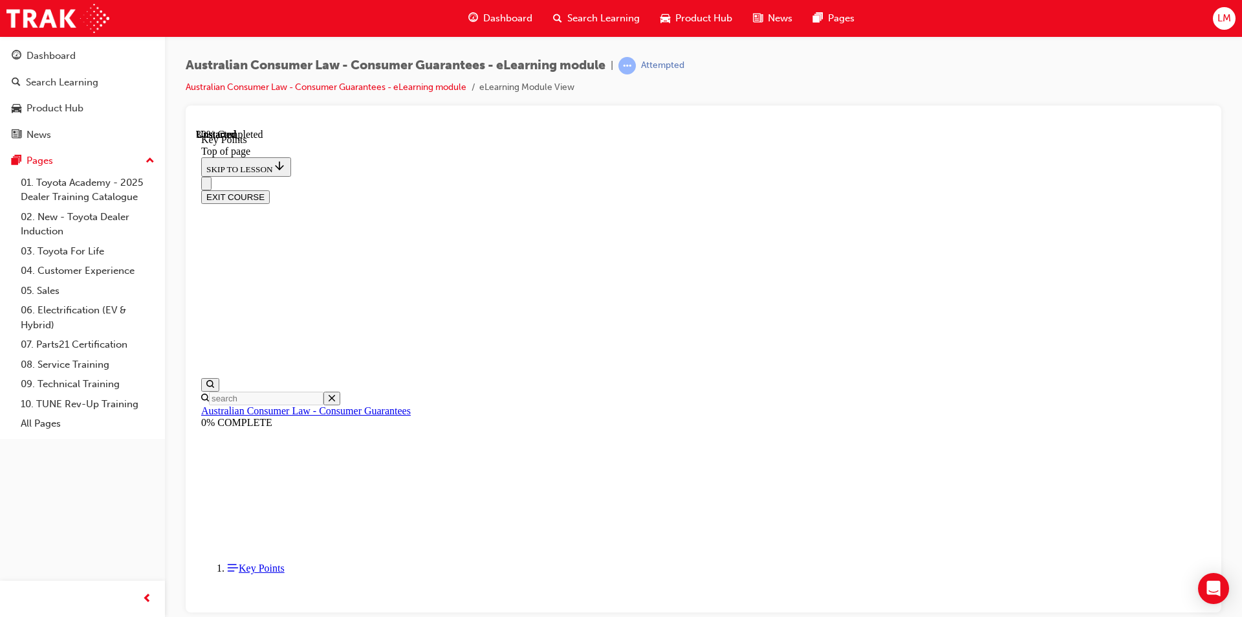
scroll to position [545, 0]
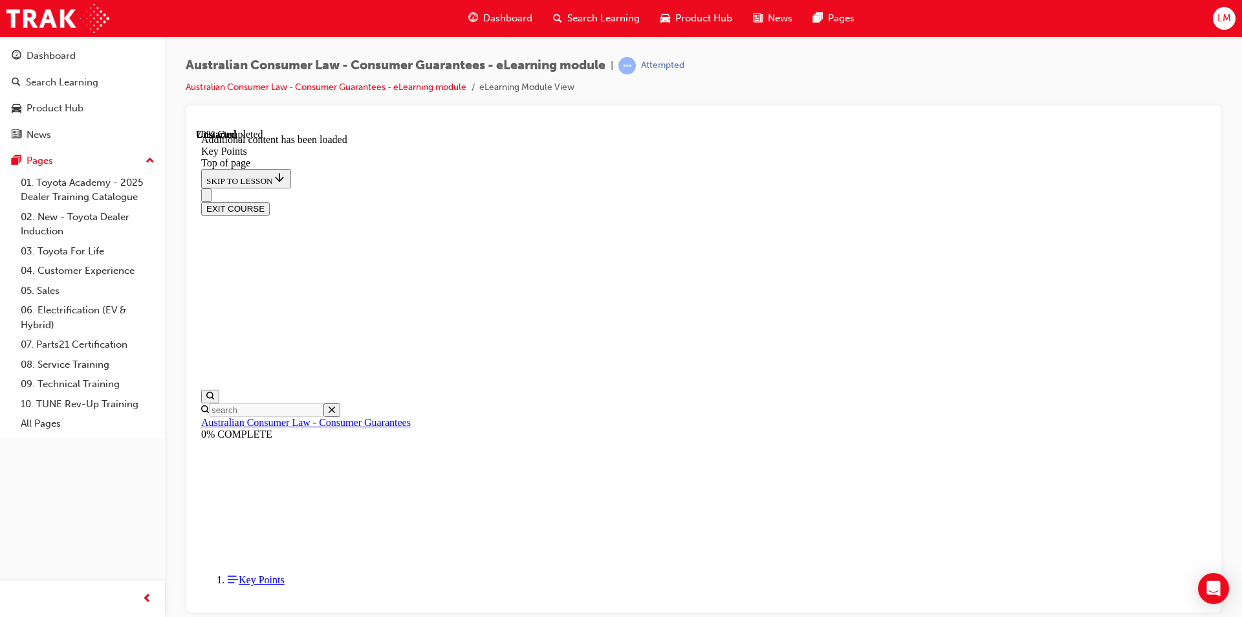
scroll to position [1665, 0]
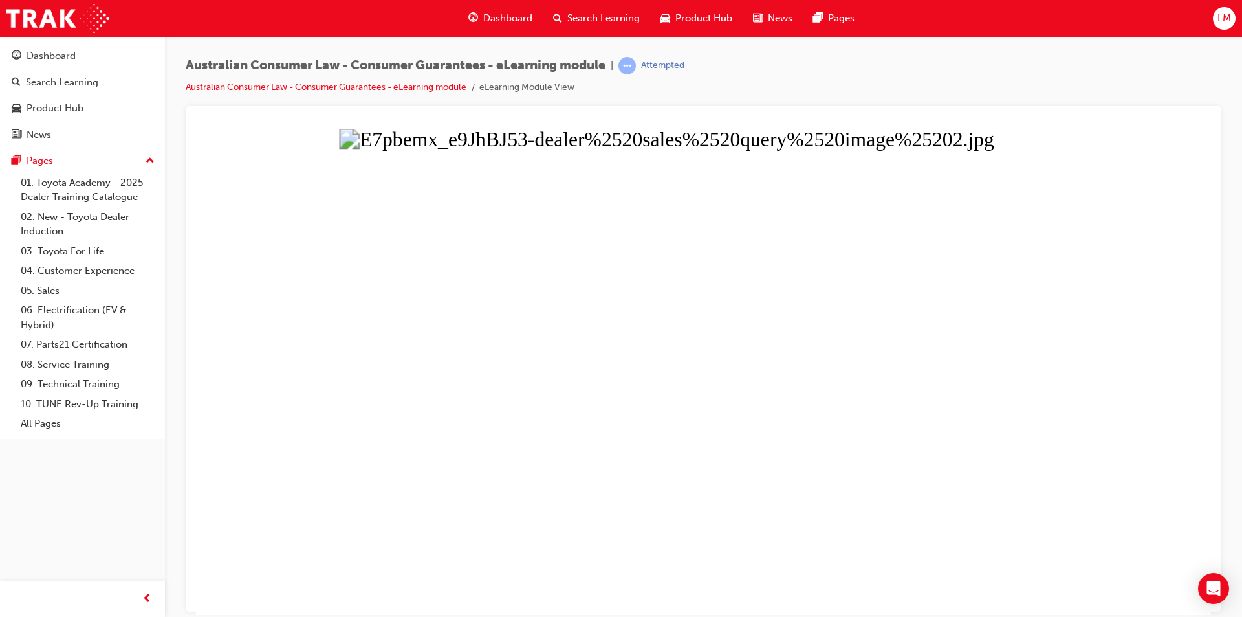
click at [795, 395] on button "Unzoom image" at bounding box center [703, 371] width 1015 height 486
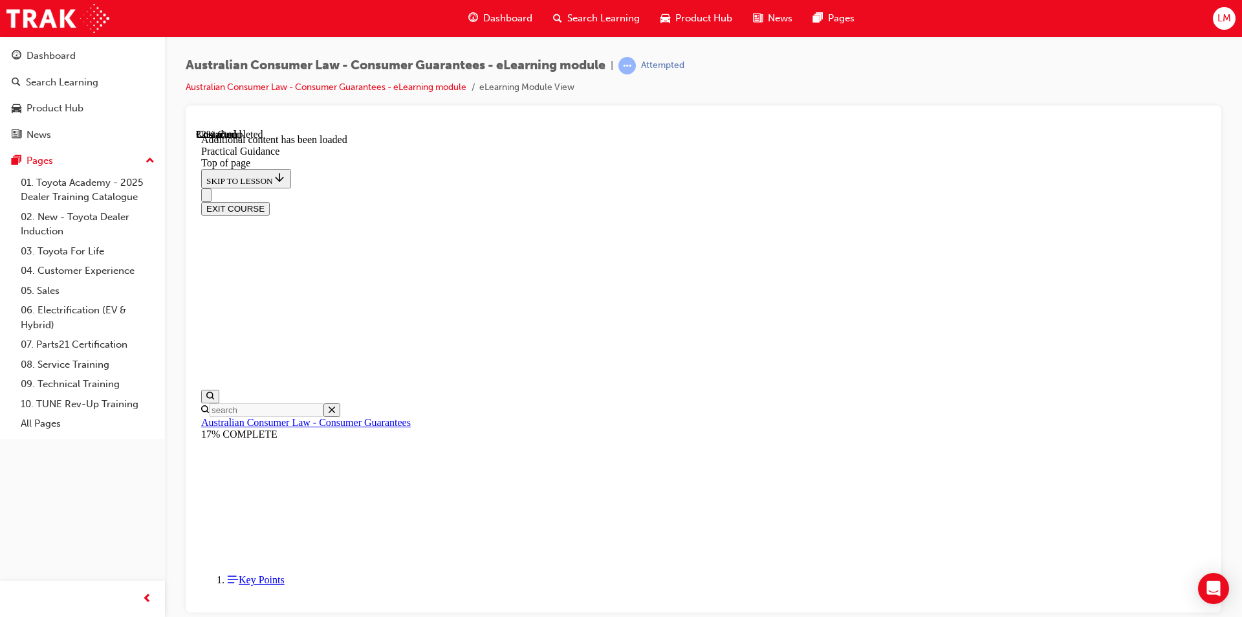
scroll to position [800, 0]
